Goal: Register for event/course

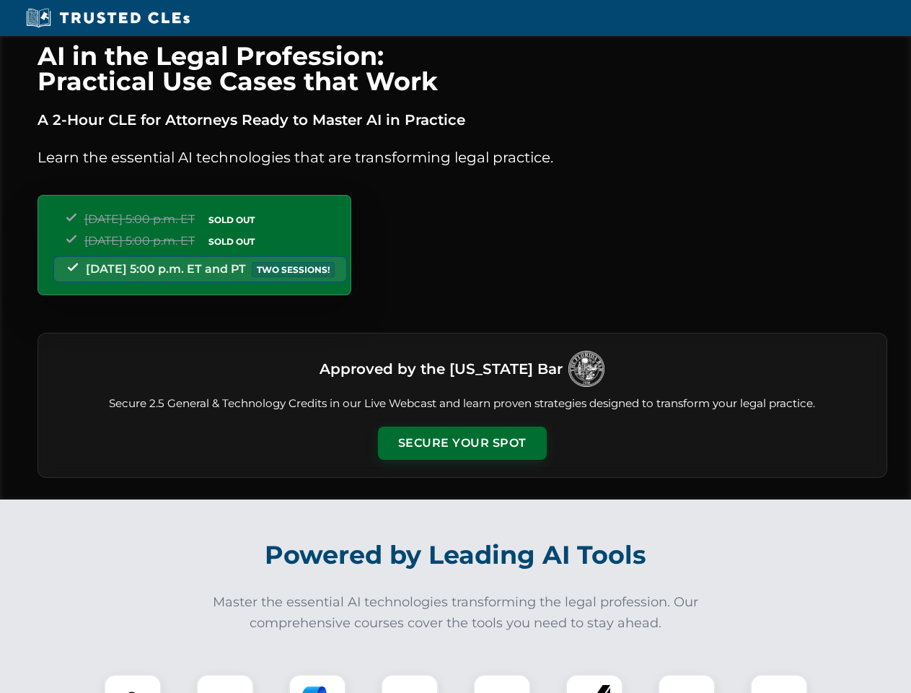
click at [462, 443] on button "Secure Your Spot" at bounding box center [462, 442] width 169 height 33
click at [133, 683] on img at bounding box center [133, 703] width 42 height 42
